Goal: Understand process/instructions: Learn how to perform a task or action

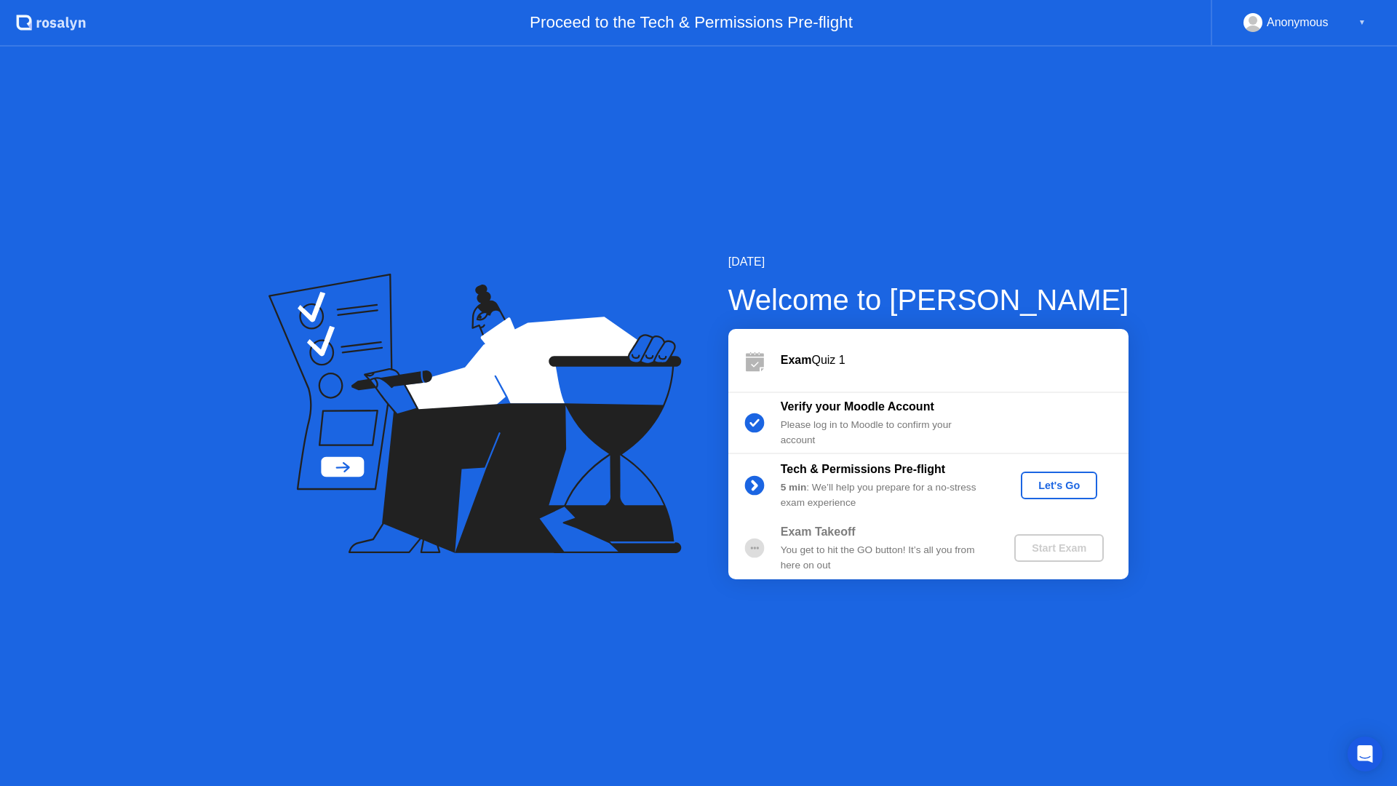
click at [1051, 483] on div "Let's Go" at bounding box center [1059, 486] width 65 height 12
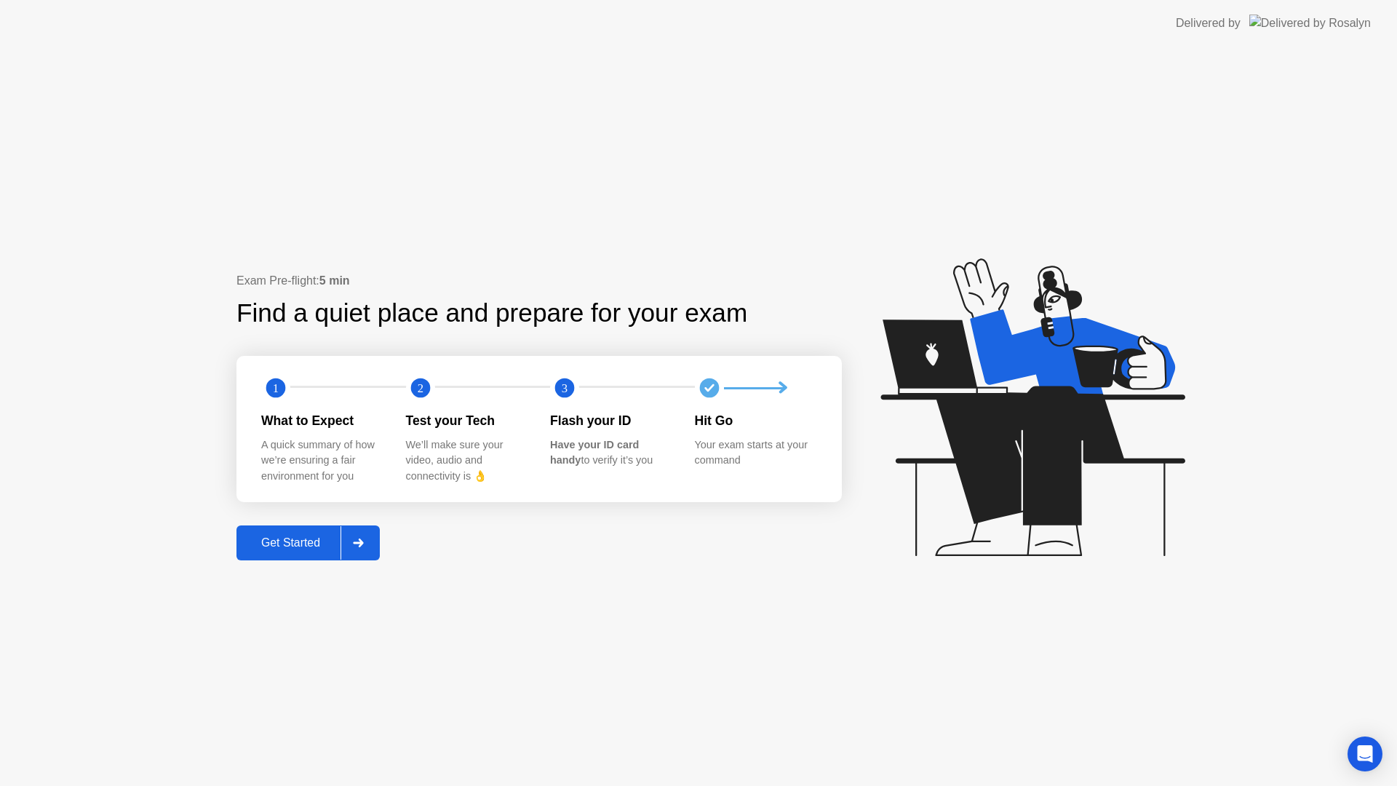
click at [299, 546] on div "Get Started" at bounding box center [291, 542] width 100 height 13
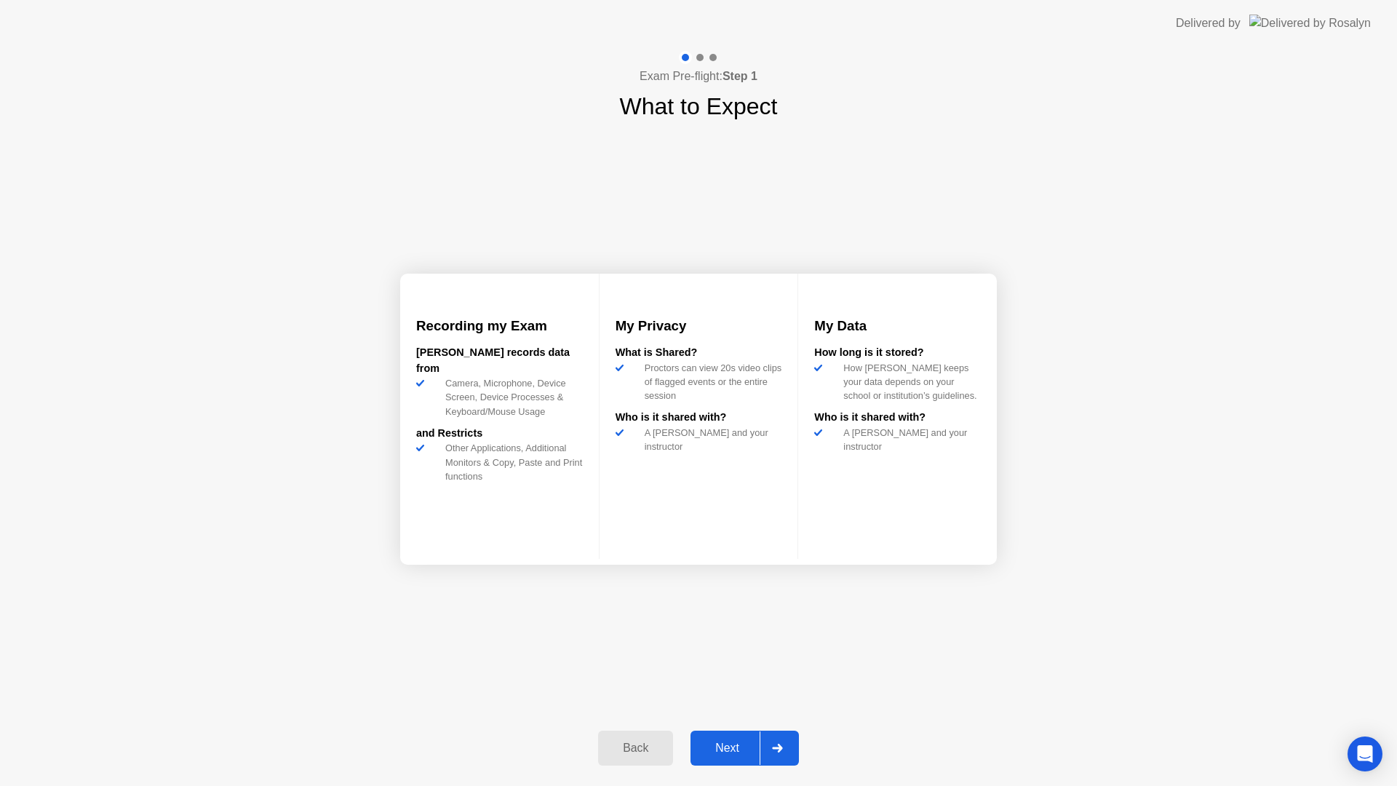
click at [747, 733] on button "Next" at bounding box center [745, 748] width 108 height 35
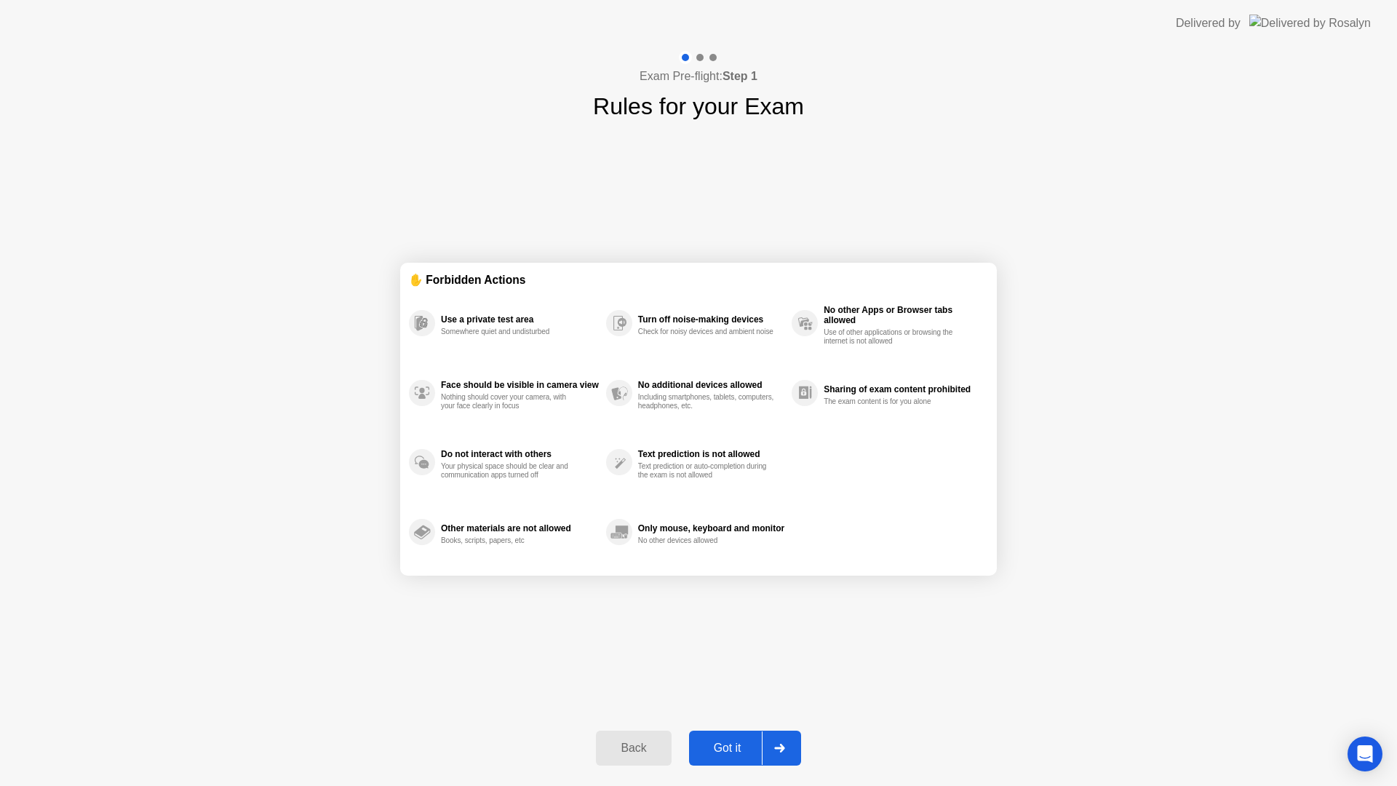
click at [750, 742] on div "Got it" at bounding box center [727, 748] width 68 height 13
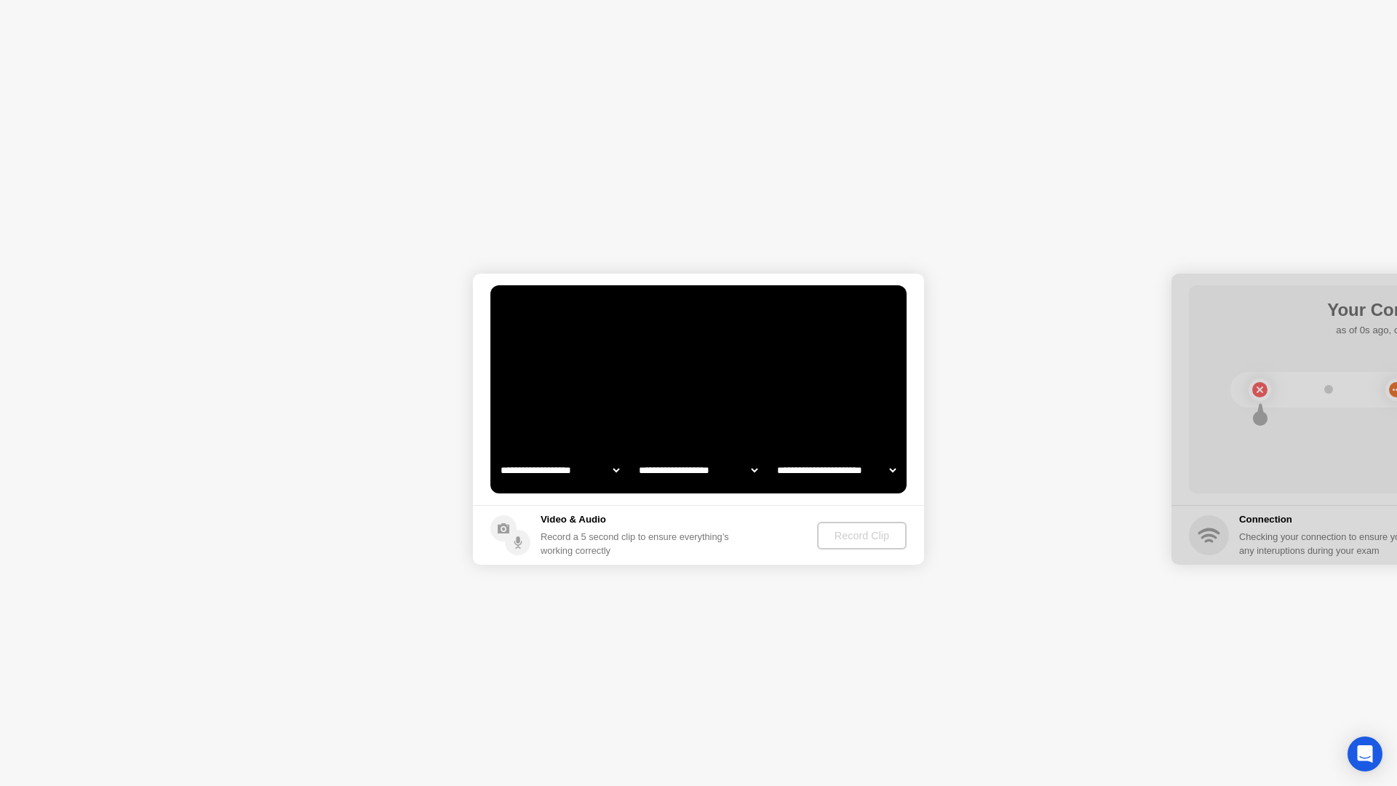
select select "**********"
select select "*******"
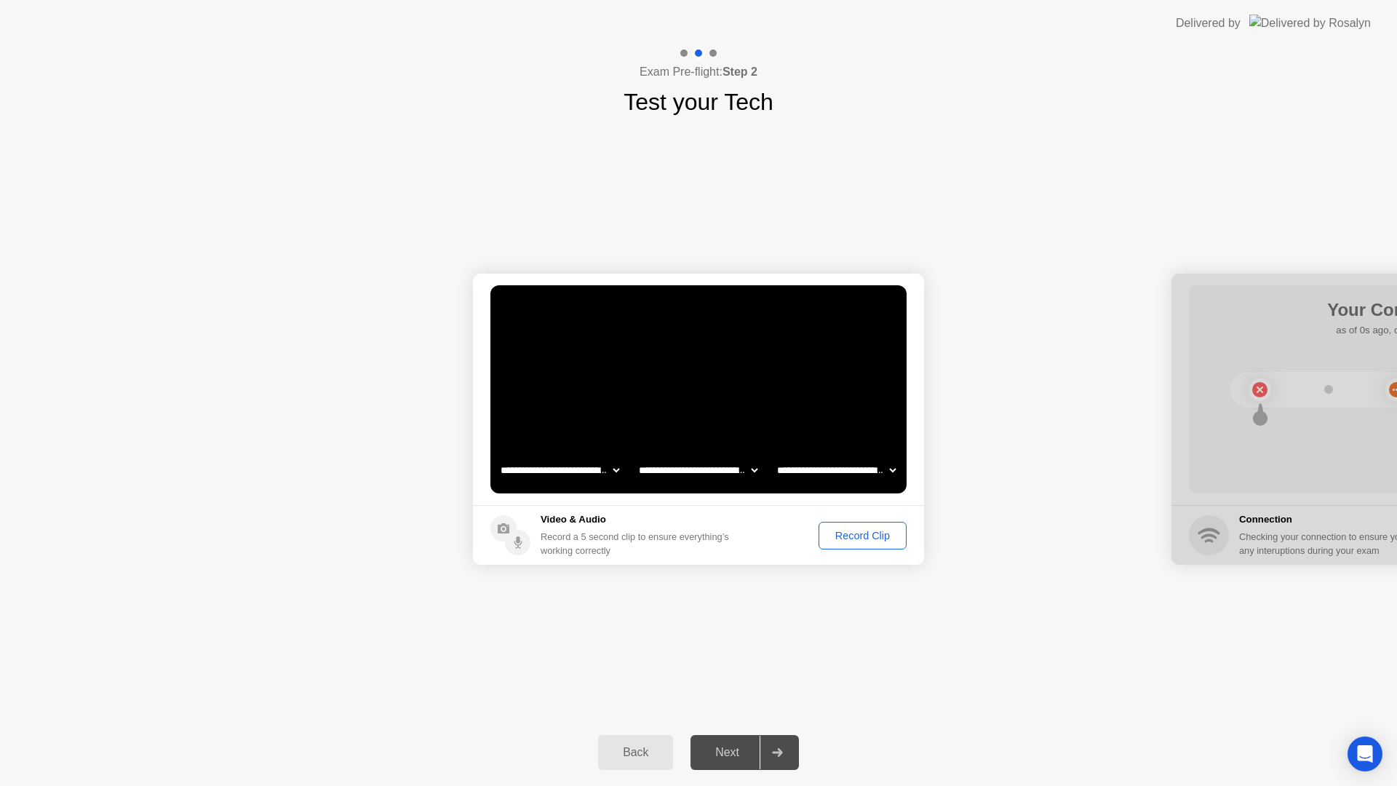
drag, startPoint x: 865, startPoint y: 541, endPoint x: 846, endPoint y: 600, distance: 62.6
click at [865, 541] on div "Record Clip" at bounding box center [863, 536] width 78 height 12
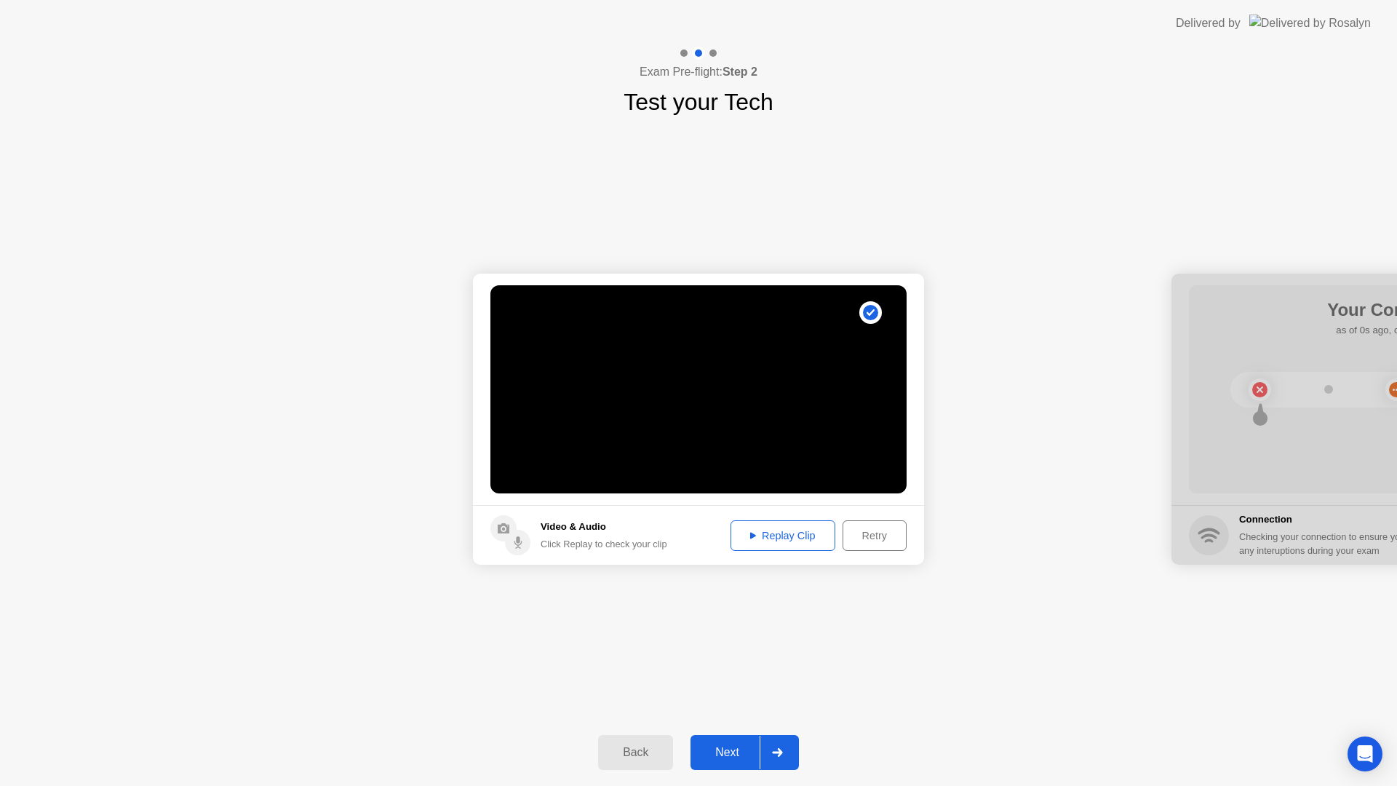
click at [742, 746] on div "Next" at bounding box center [727, 752] width 65 height 13
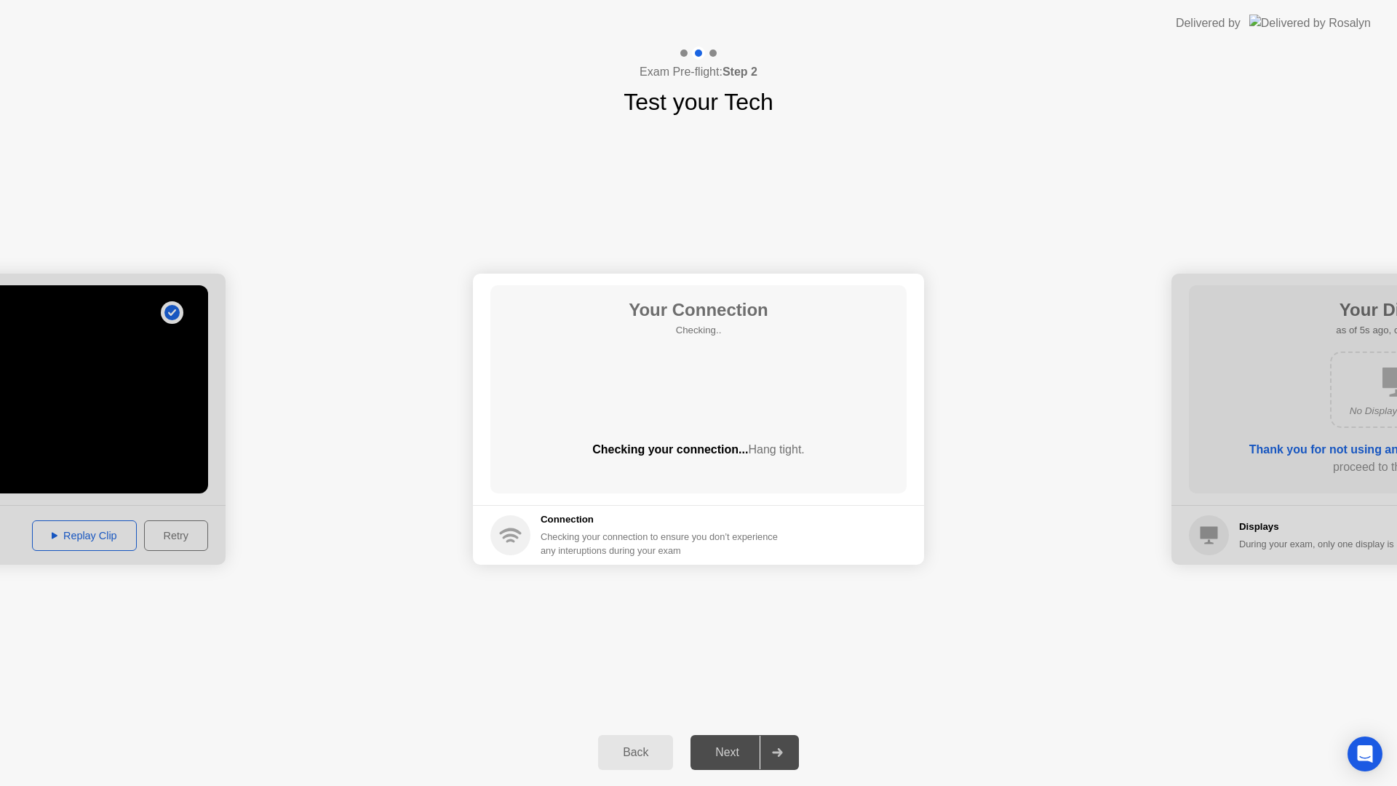
click at [742, 746] on div "Next" at bounding box center [727, 752] width 65 height 13
click at [739, 758] on div "Next" at bounding box center [727, 752] width 65 height 13
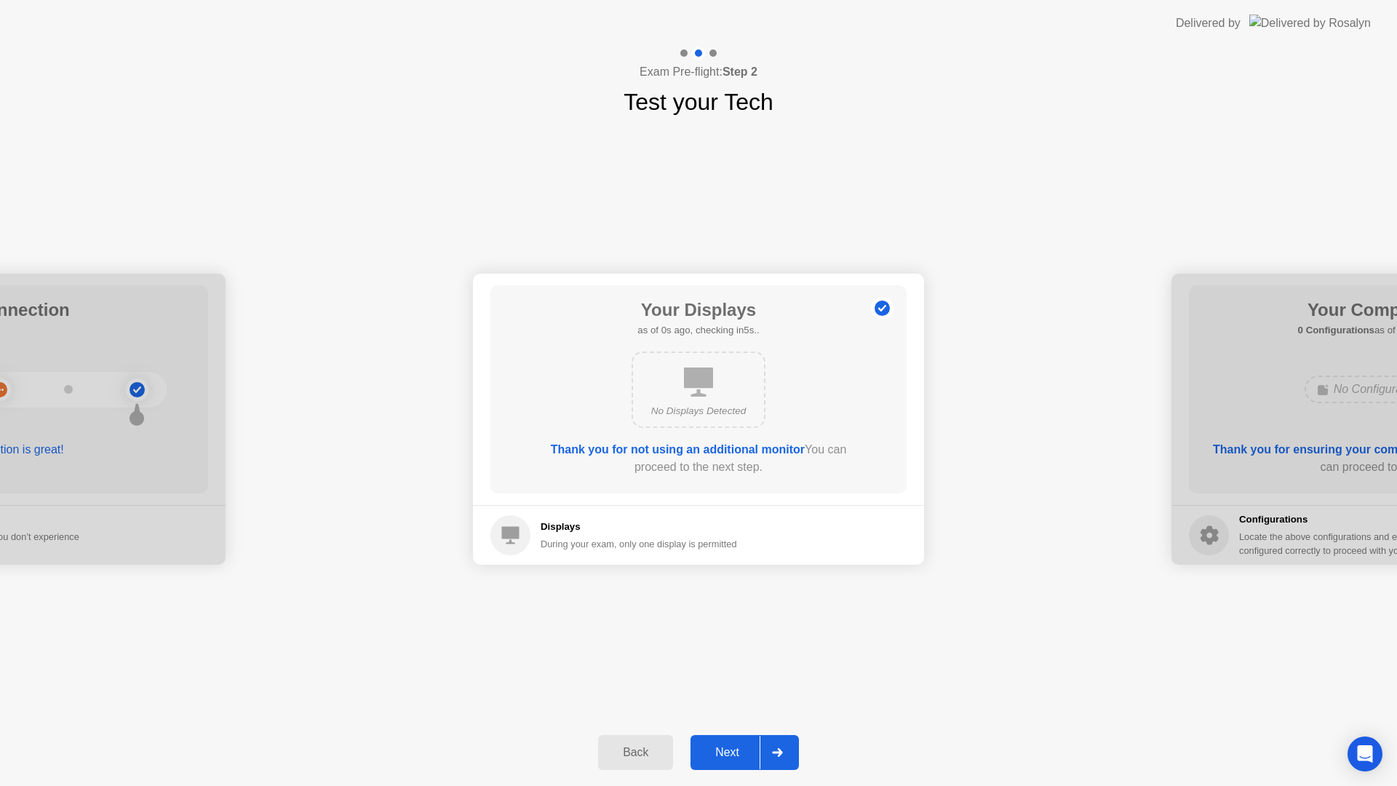
click at [739, 758] on div "Next" at bounding box center [727, 752] width 65 height 13
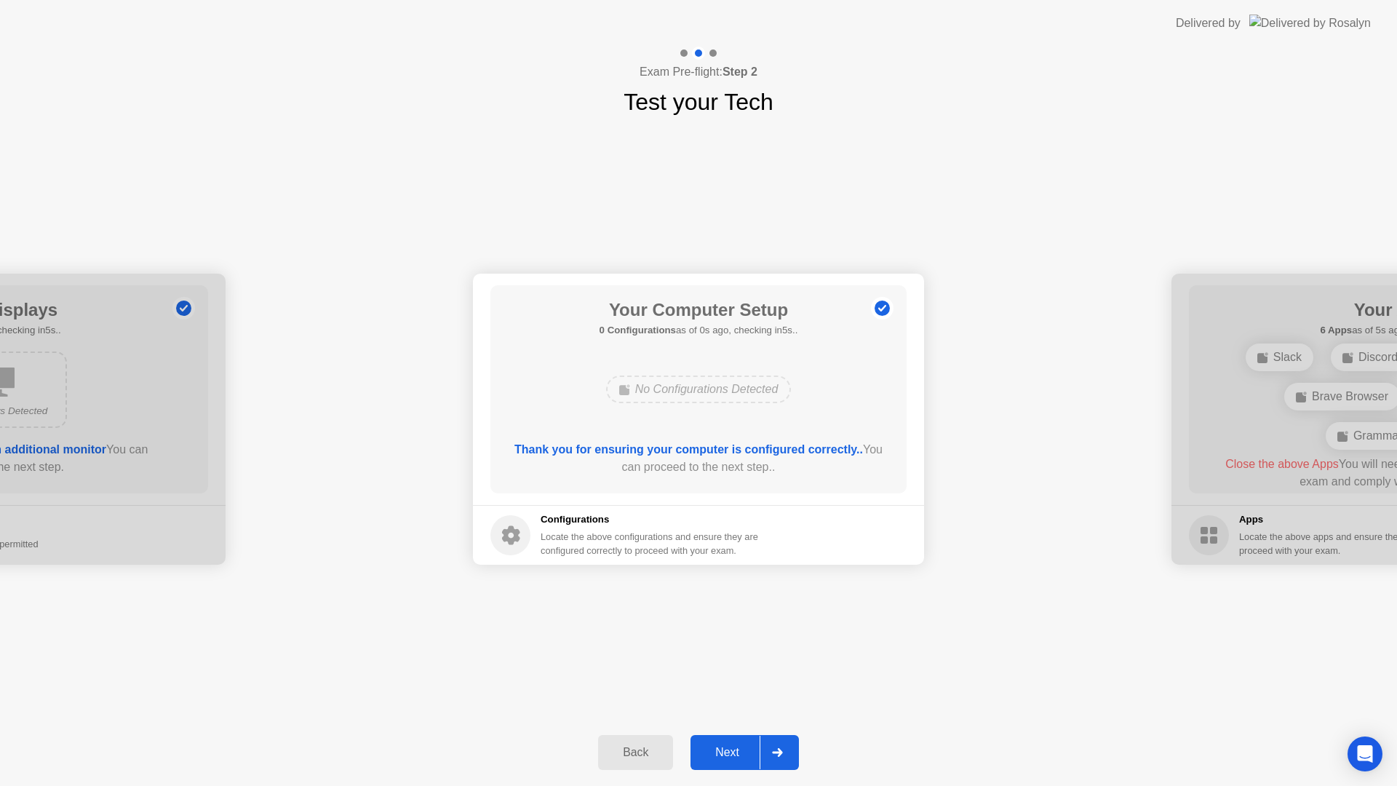
click at [739, 753] on div "Next" at bounding box center [727, 752] width 65 height 13
